Goal: Find specific page/section: Find specific page/section

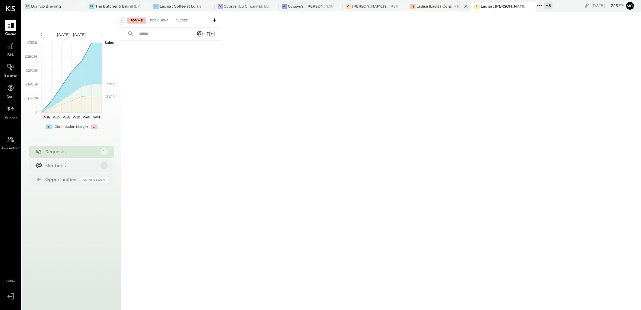
click at [423, 7] on div "Ladisa (Ladisa Corp.) - Ignite" at bounding box center [439, 6] width 46 height 5
click at [153, 21] on div "For Client" at bounding box center [159, 20] width 24 height 6
click at [184, 19] on div "Closed" at bounding box center [182, 20] width 19 height 6
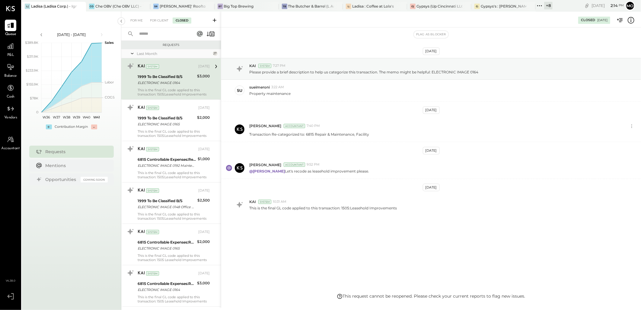
click at [40, 4] on div "Ladisa (Ladisa Corp.) - Ignite" at bounding box center [54, 6] width 46 height 5
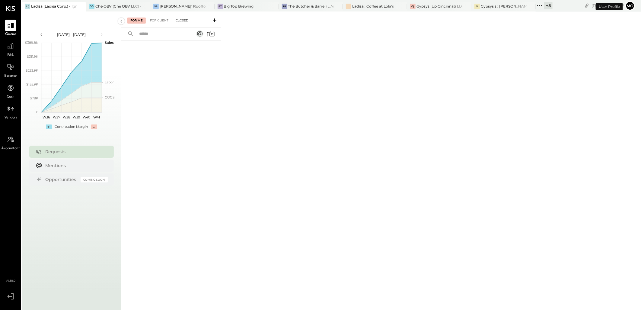
click at [180, 20] on div "Closed" at bounding box center [182, 20] width 19 height 6
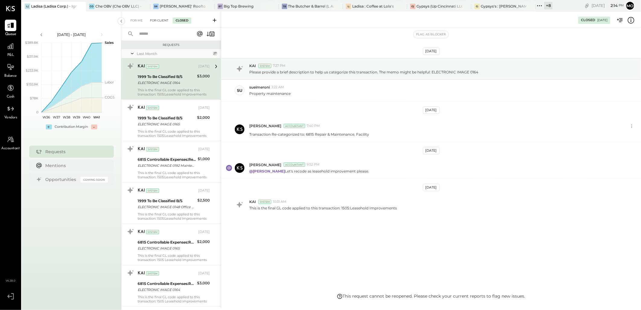
click at [157, 18] on div "For Client" at bounding box center [159, 20] width 24 height 6
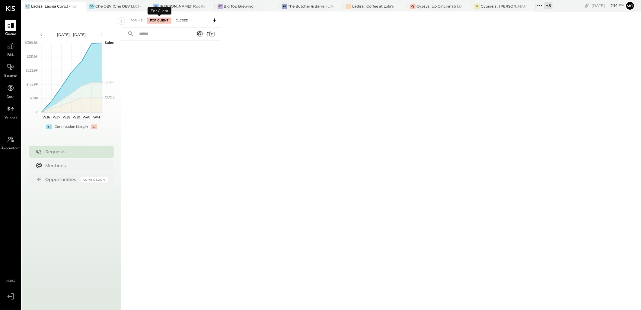
click at [176, 20] on div "Closed" at bounding box center [182, 20] width 19 height 6
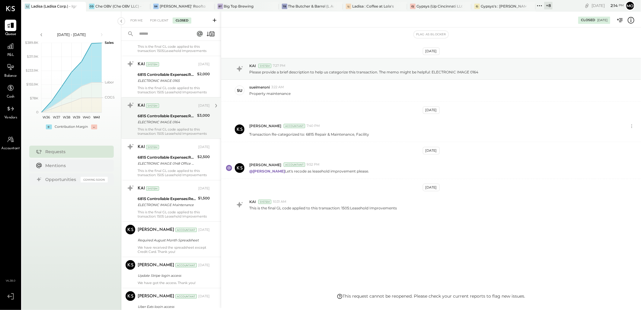
scroll to position [201, 0]
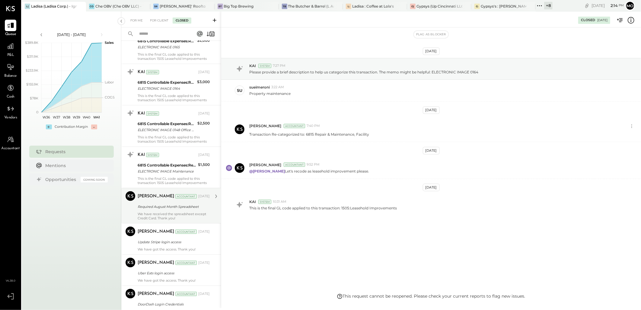
click at [154, 201] on div "Mohammadsalkin Ansari Accountant [DATE]" at bounding box center [174, 196] width 72 height 10
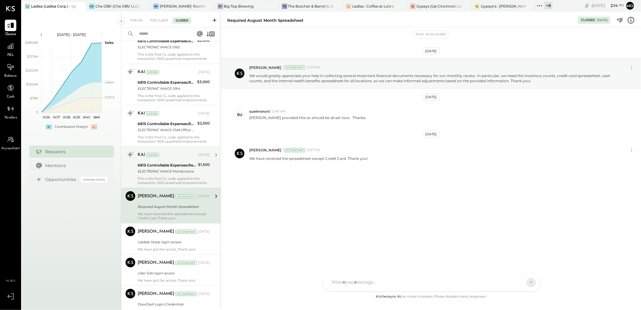
scroll to position [268, 0]
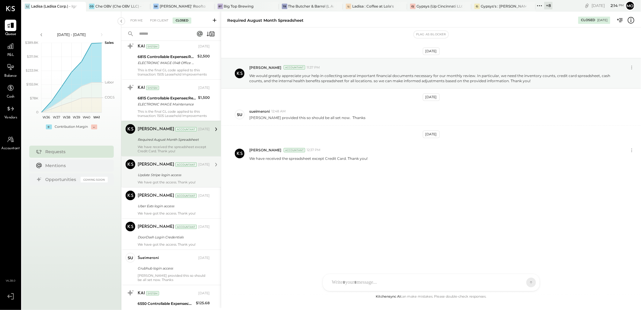
click at [154, 180] on div "We have got the access. Thank you!" at bounding box center [174, 182] width 72 height 4
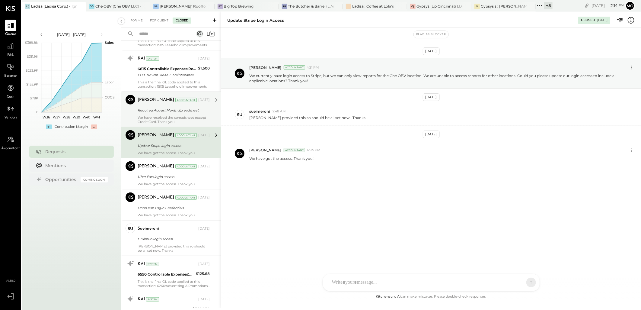
scroll to position [335, 0]
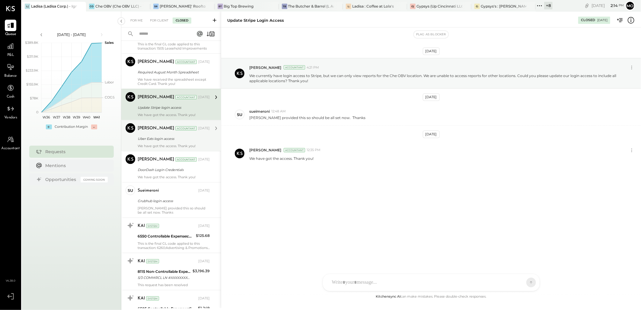
click at [149, 140] on div "Uber Eats login access" at bounding box center [173, 138] width 70 height 6
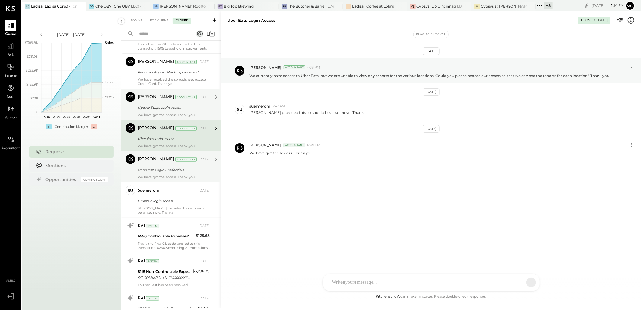
click at [160, 170] on div "DoorDash Login Credentials" at bounding box center [173, 170] width 70 height 6
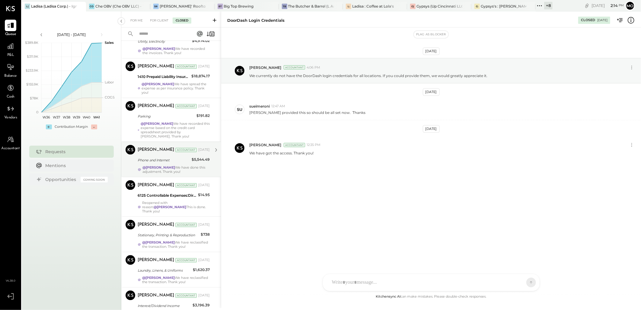
scroll to position [853, 0]
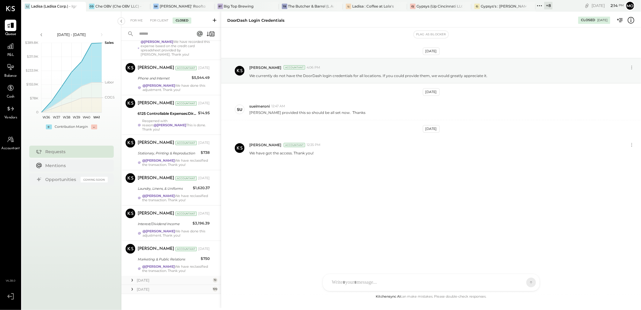
click at [134, 277] on icon at bounding box center [132, 280] width 6 height 6
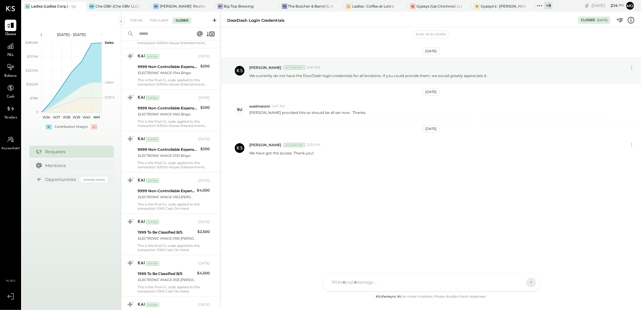
scroll to position [1675, 0]
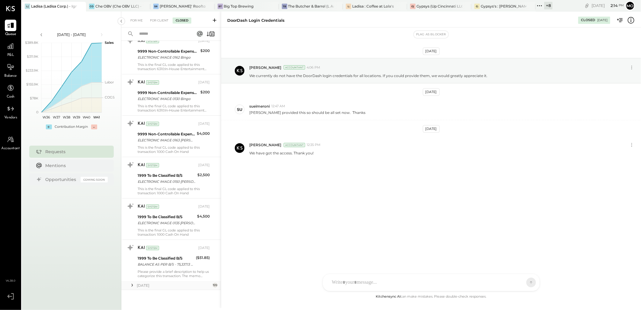
click at [132, 284] on icon at bounding box center [132, 285] width 6 height 6
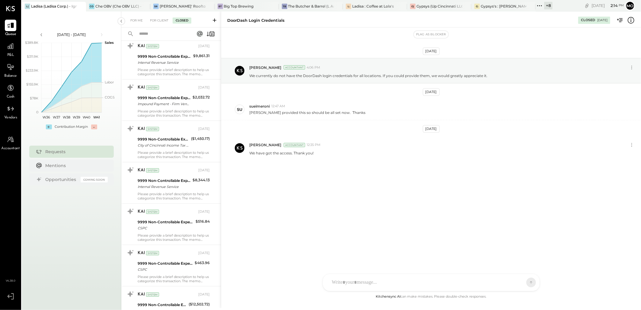
scroll to position [3049, 0]
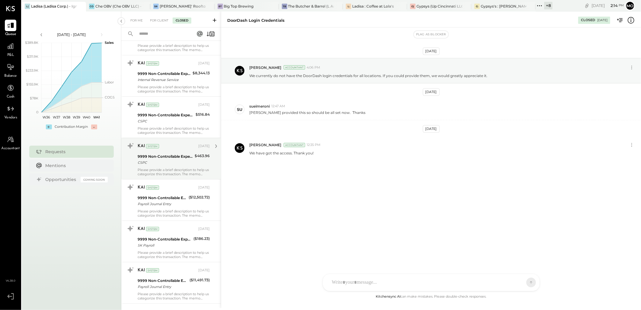
drag, startPoint x: 221, startPoint y: 123, endPoint x: 215, endPoint y: 148, distance: 25.6
click at [222, 38] on div at bounding box center [221, 307] width 1 height 593
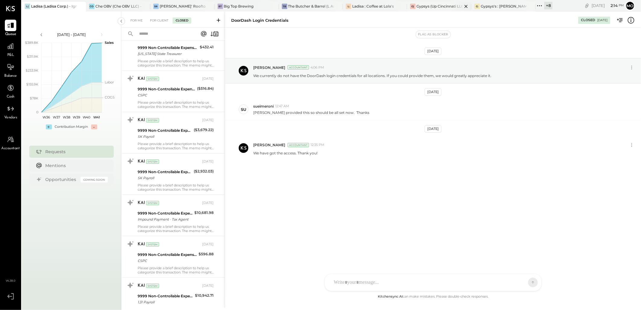
scroll to position [2358, 0]
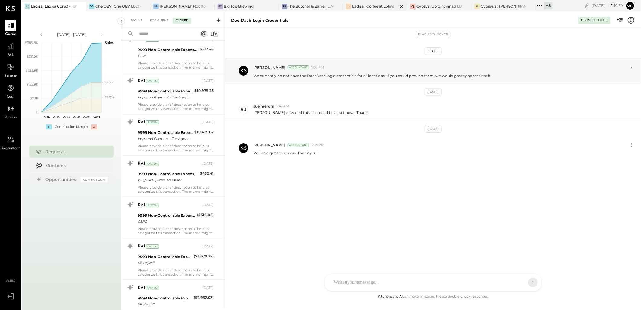
click at [380, 8] on div "Ladisa : Coffee at Lola's" at bounding box center [373, 6] width 42 height 5
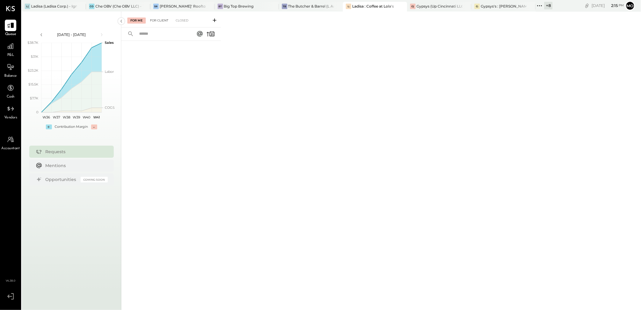
click at [156, 20] on div "For Client" at bounding box center [159, 20] width 24 height 6
click at [184, 18] on div "Closed" at bounding box center [182, 20] width 19 height 6
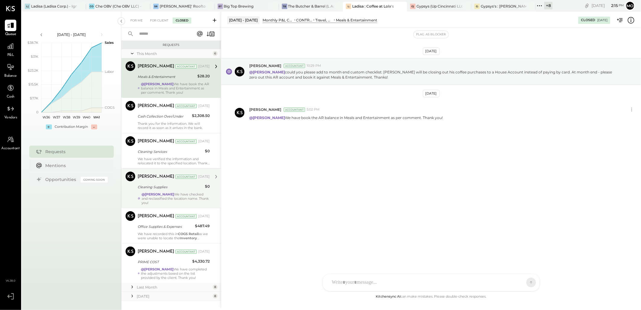
scroll to position [11, 0]
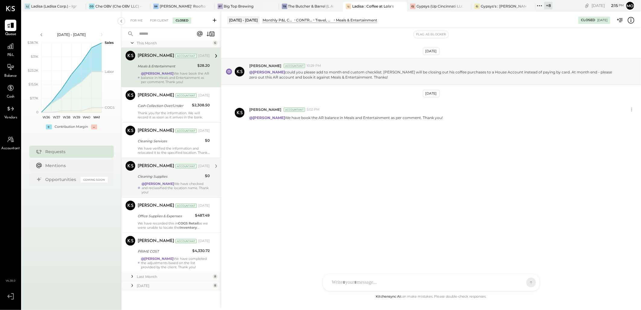
click at [164, 176] on div "Cleaning Supplies" at bounding box center [170, 176] width 65 height 6
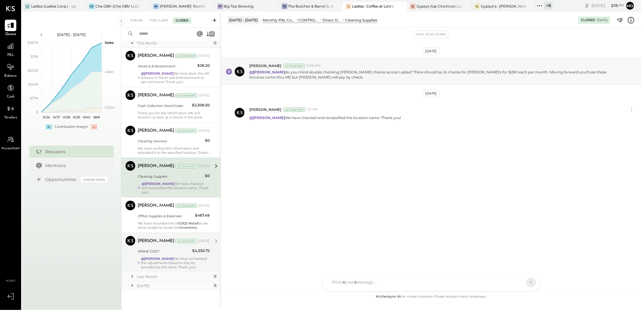
click at [156, 253] on div "PRIME COST" at bounding box center [164, 251] width 53 height 6
